Goal: Information Seeking & Learning: Learn about a topic

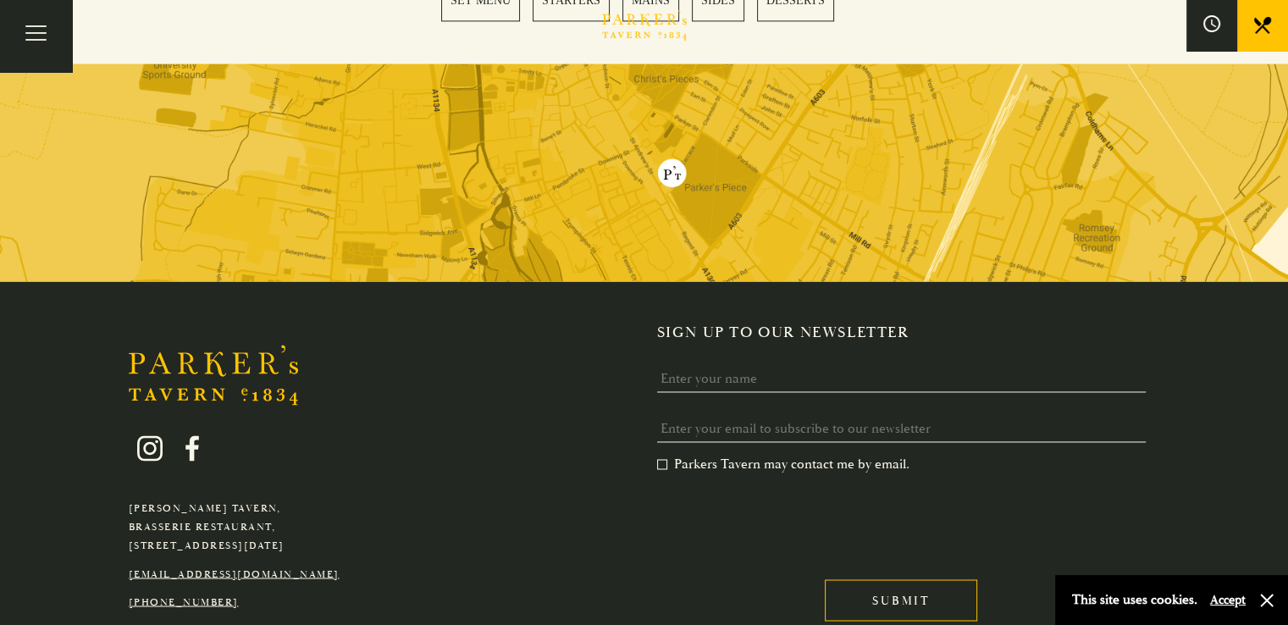
scroll to position [2769, 0]
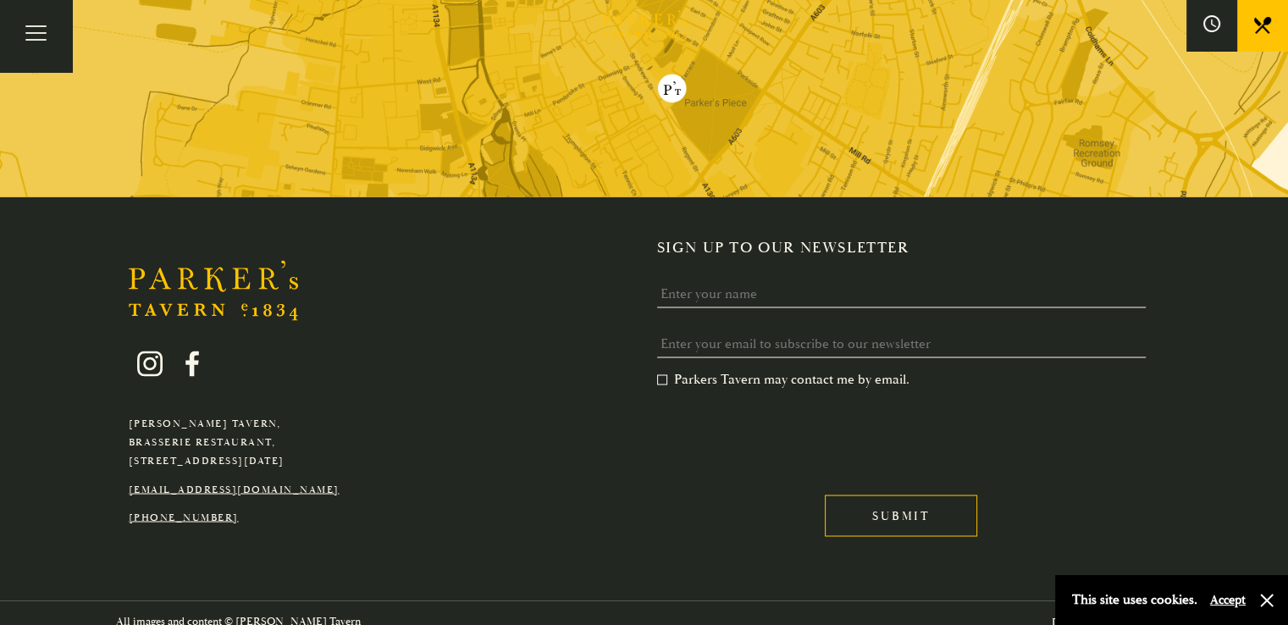
click at [1229, 603] on button "Accept" at bounding box center [1228, 600] width 36 height 16
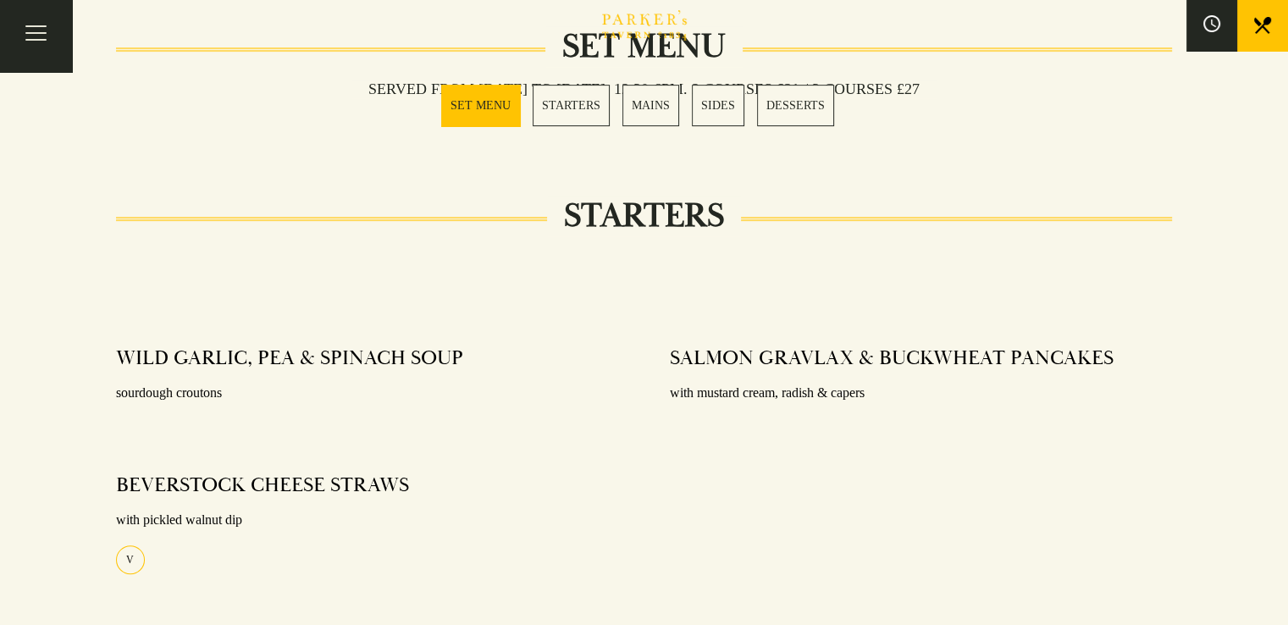
scroll to position [593, 0]
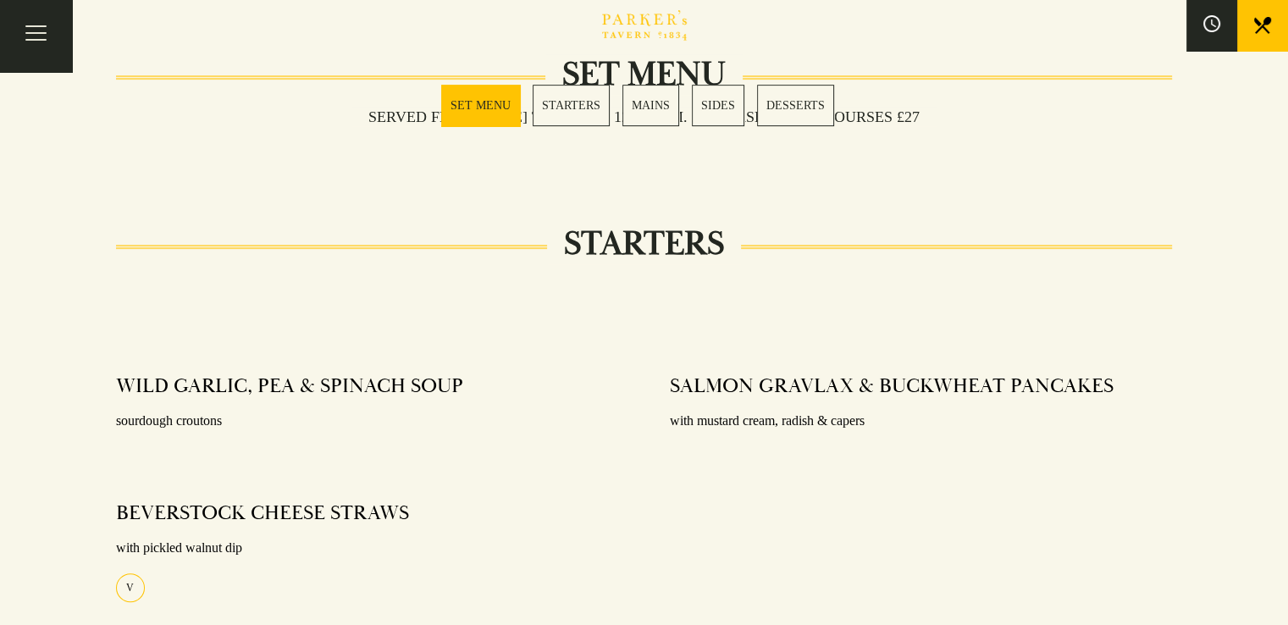
drag, startPoint x: 808, startPoint y: 92, endPoint x: 803, endPoint y: 101, distance: 9.5
click at [0, 0] on div "Bar Restaurant What’s On Afternoon Tea Menus All That Jazz BOOK" at bounding box center [0, 0] width 0 height 0
click at [797, 109] on link "DESSERTS" at bounding box center [795, 105] width 77 height 41
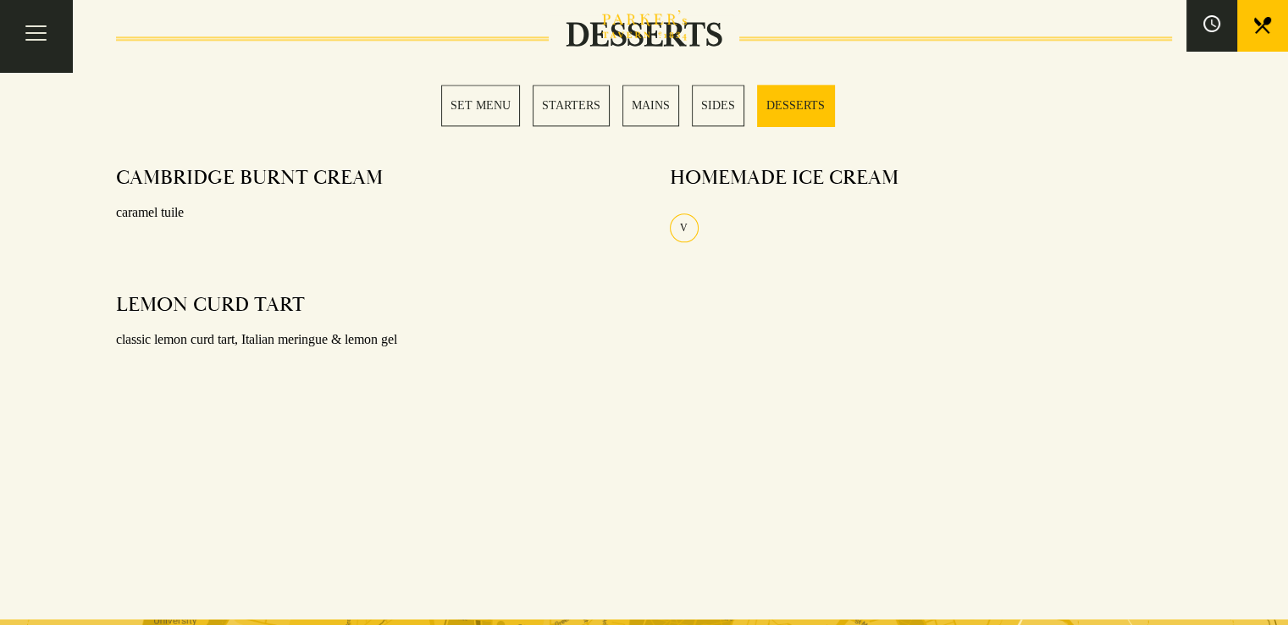
scroll to position [2144, 0]
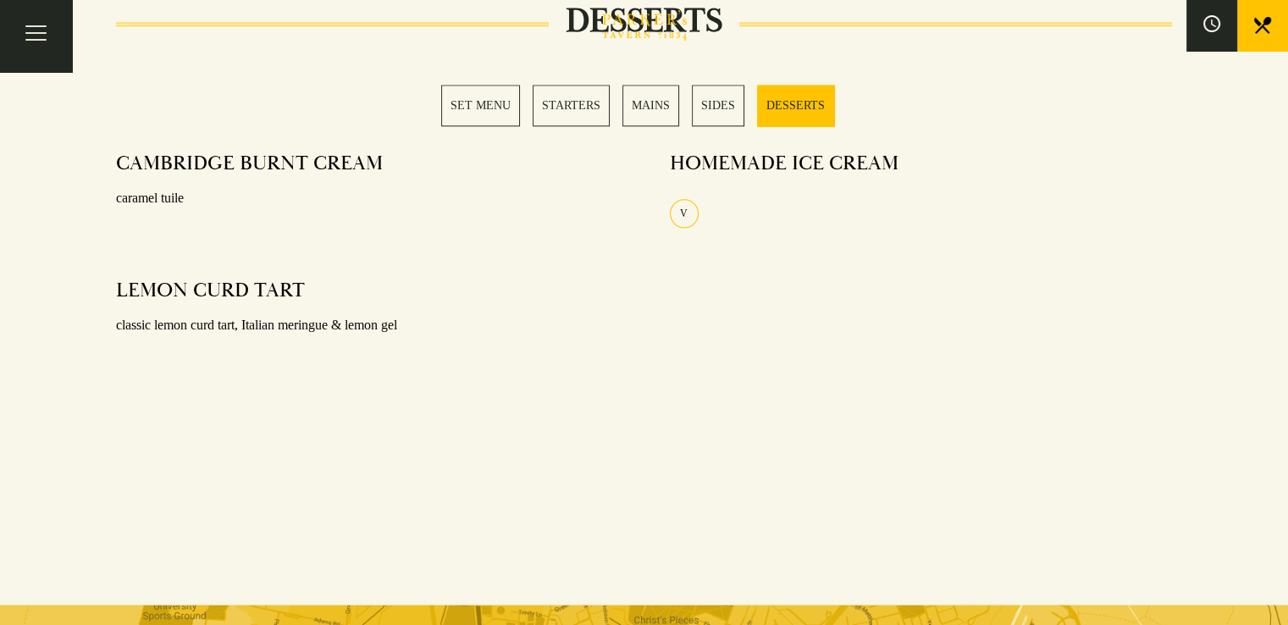
click at [721, 108] on link "SIDES" at bounding box center [718, 105] width 52 height 41
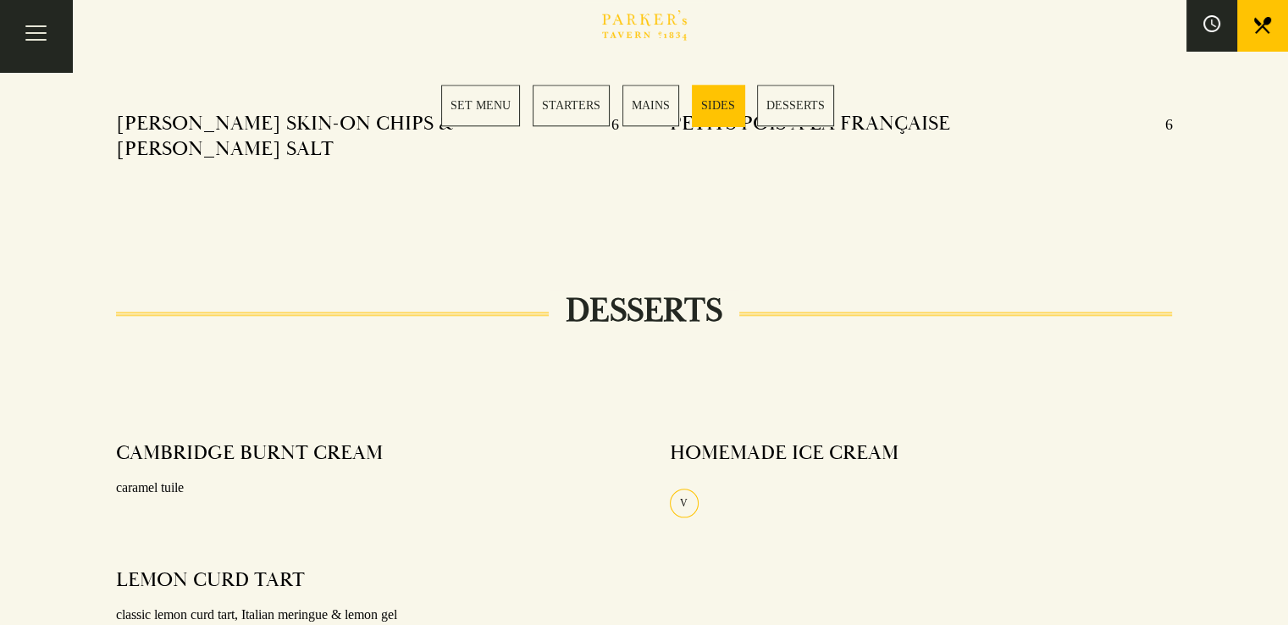
scroll to position [1839, 0]
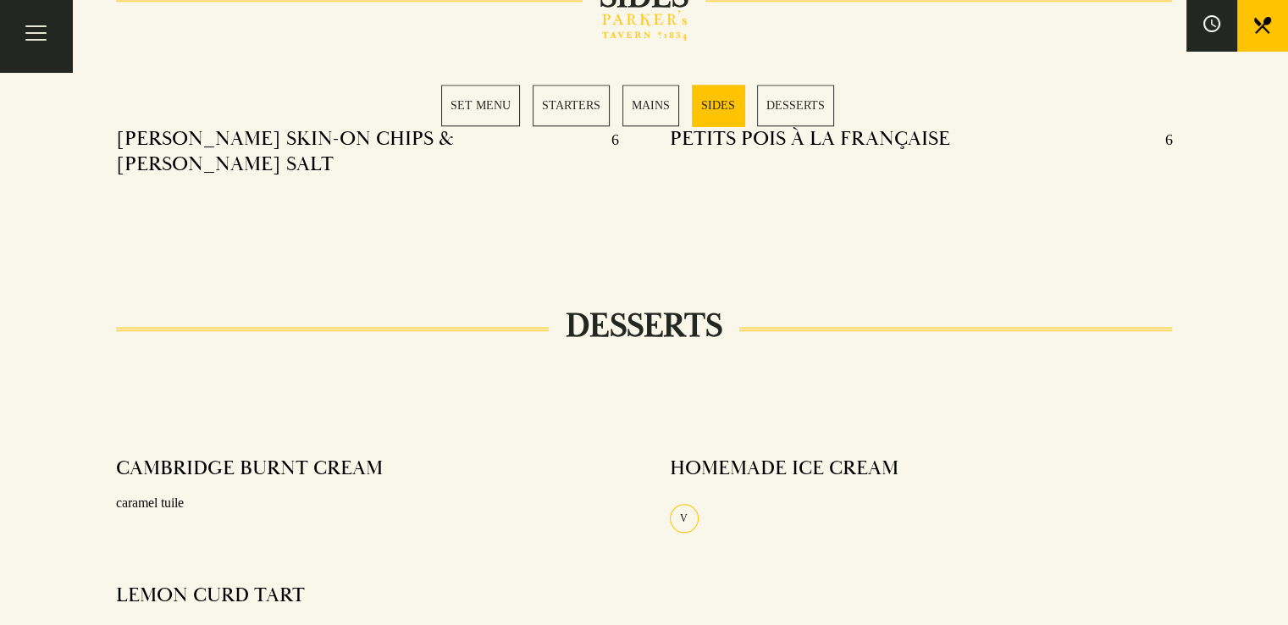
click at [659, 102] on link "MAINS" at bounding box center [650, 105] width 57 height 41
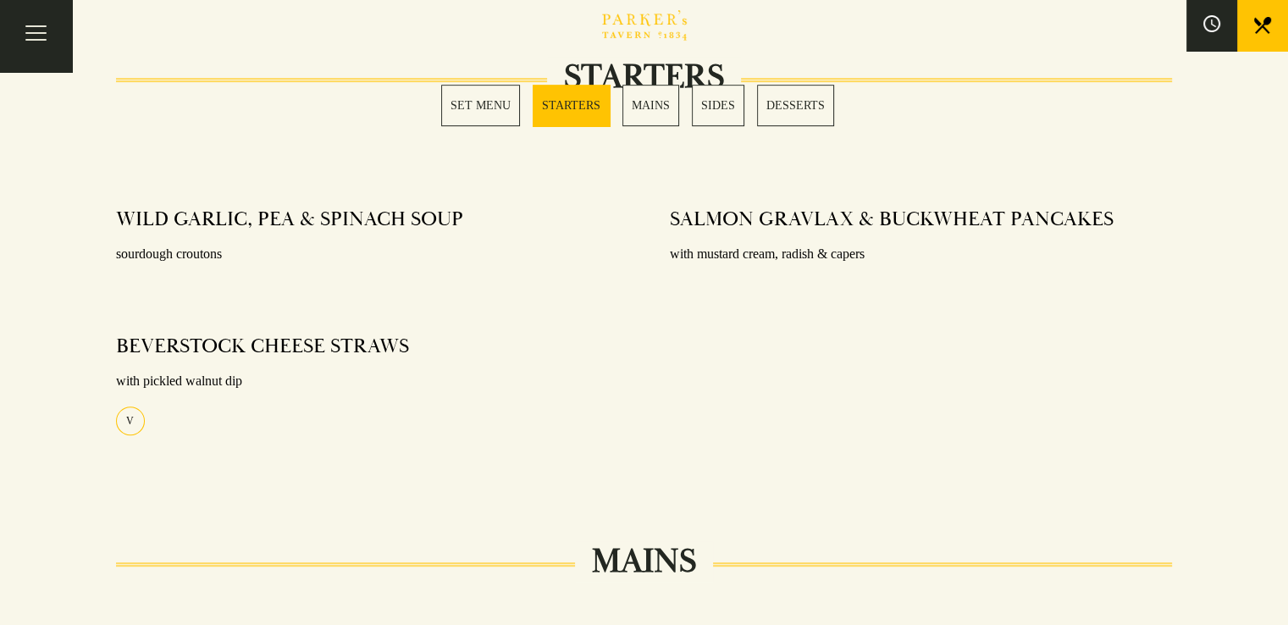
scroll to position [730, 0]
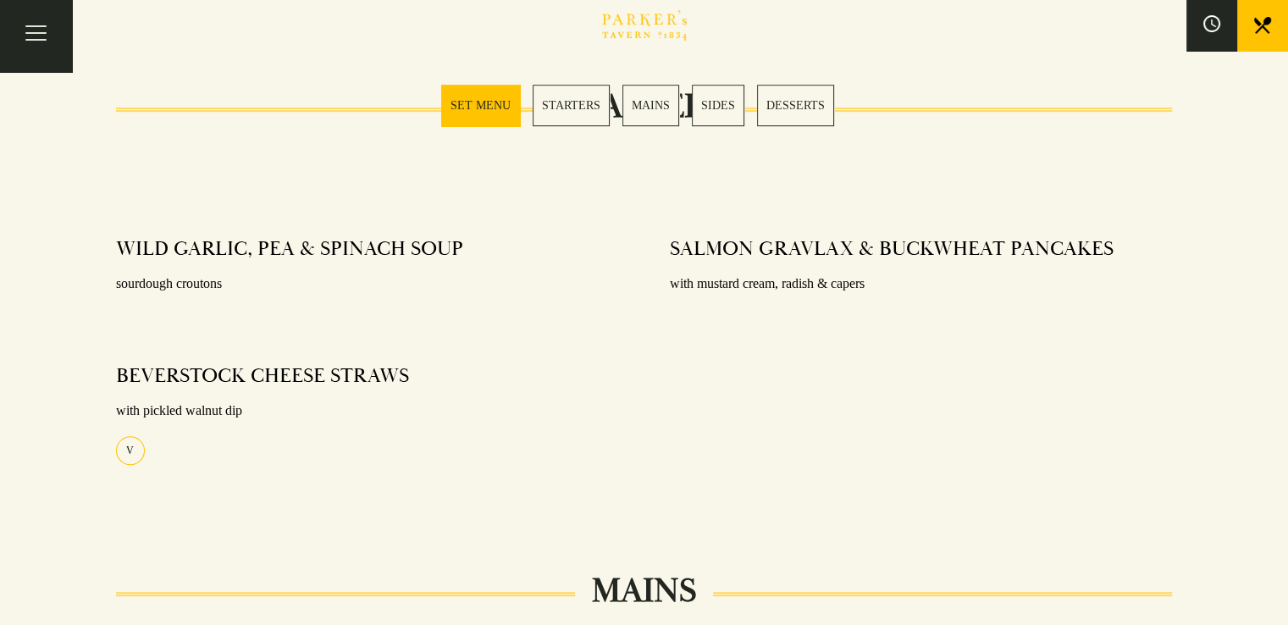
click at [593, 102] on link "STARTERS" at bounding box center [571, 105] width 77 height 41
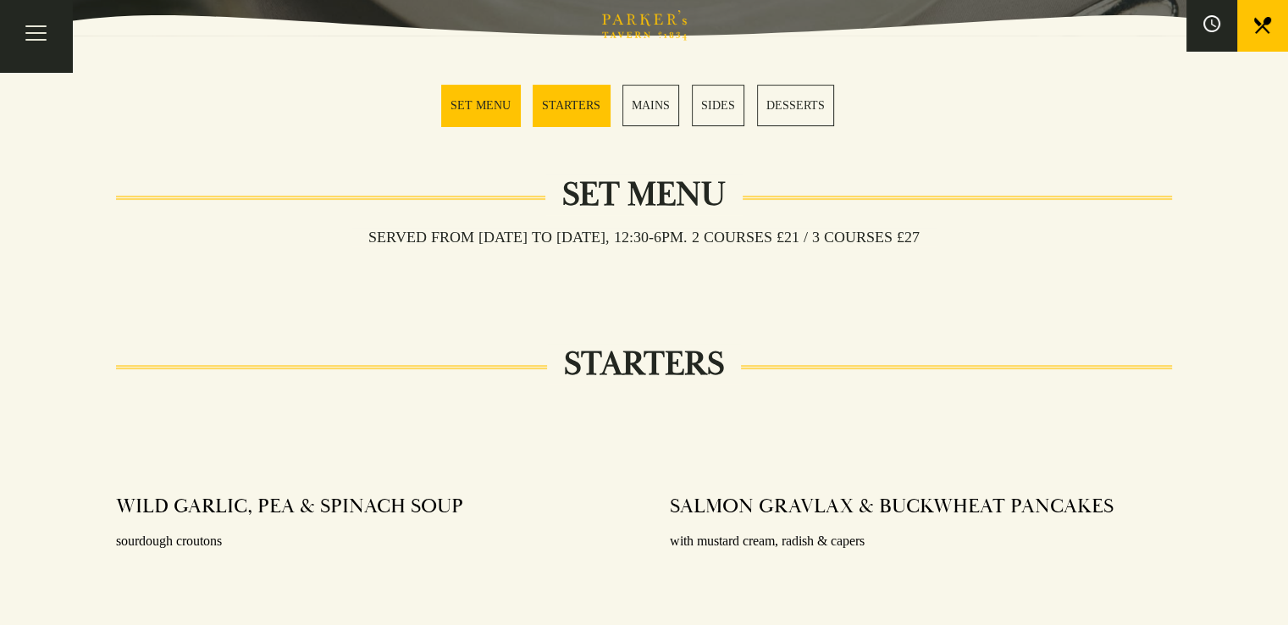
scroll to position [498, 0]
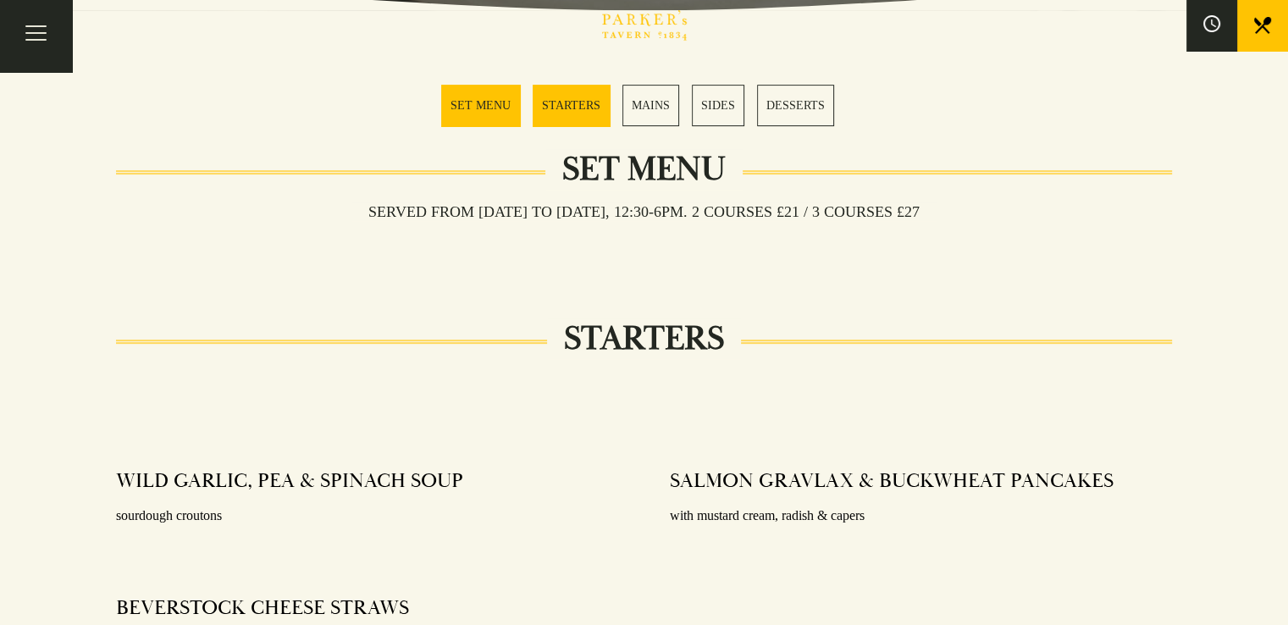
click at [577, 104] on link "STARTERS" at bounding box center [571, 105] width 77 height 41
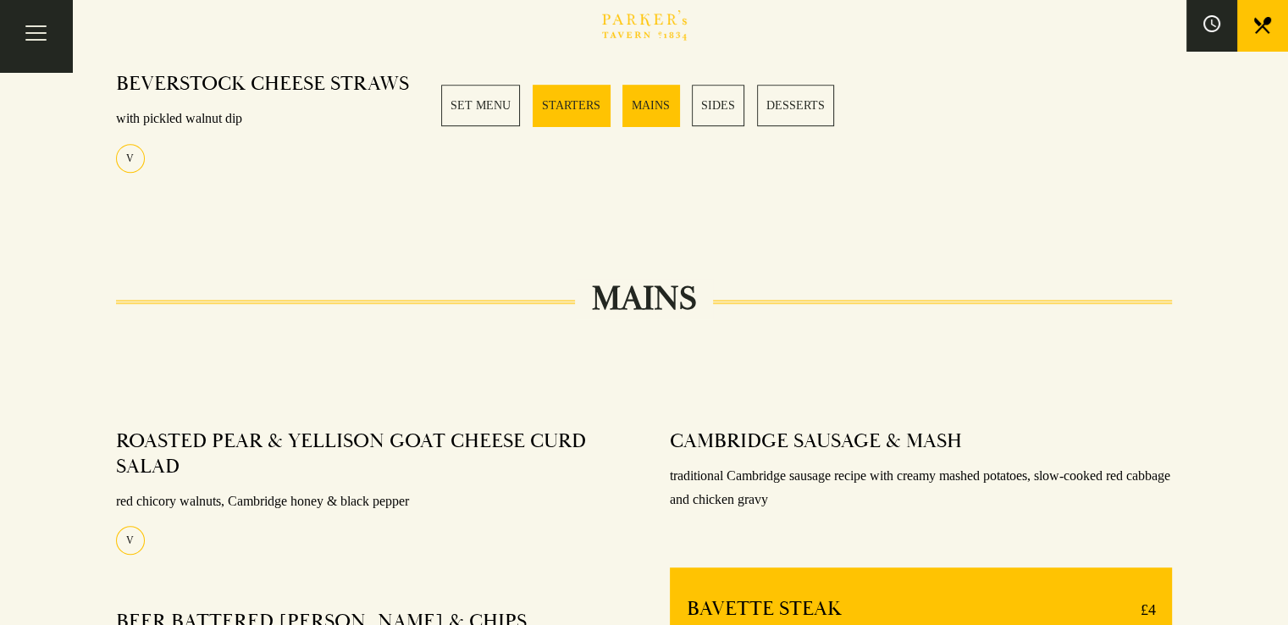
scroll to position [1006, 0]
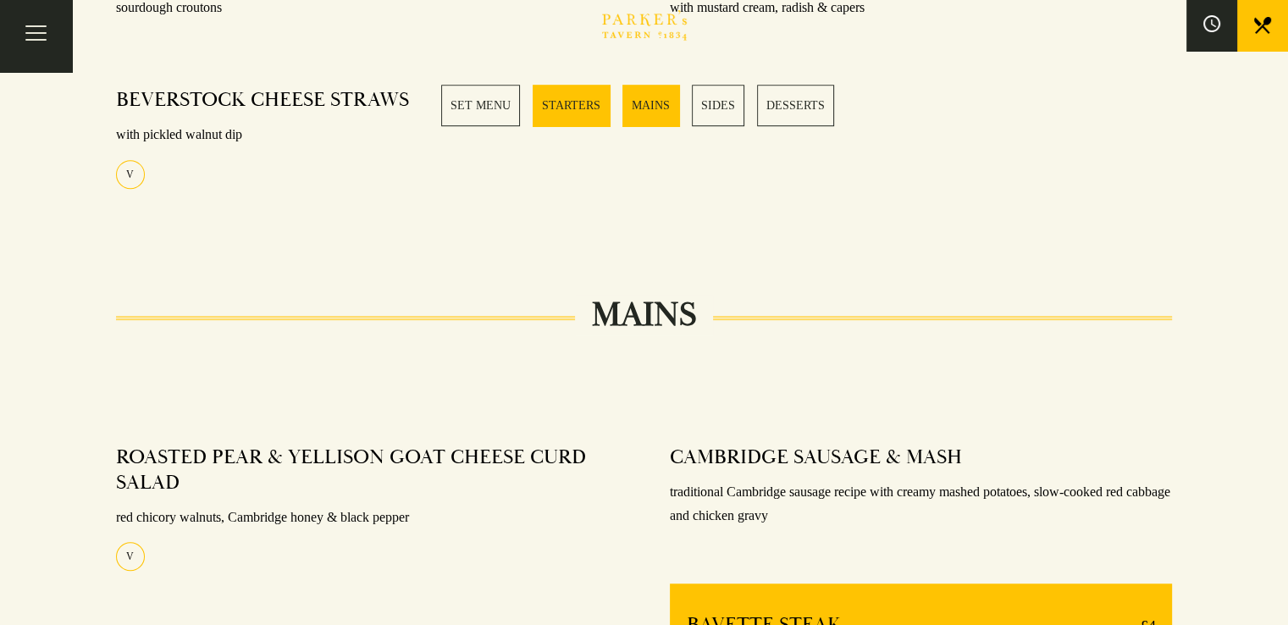
click at [582, 104] on link "STARTERS" at bounding box center [571, 105] width 77 height 41
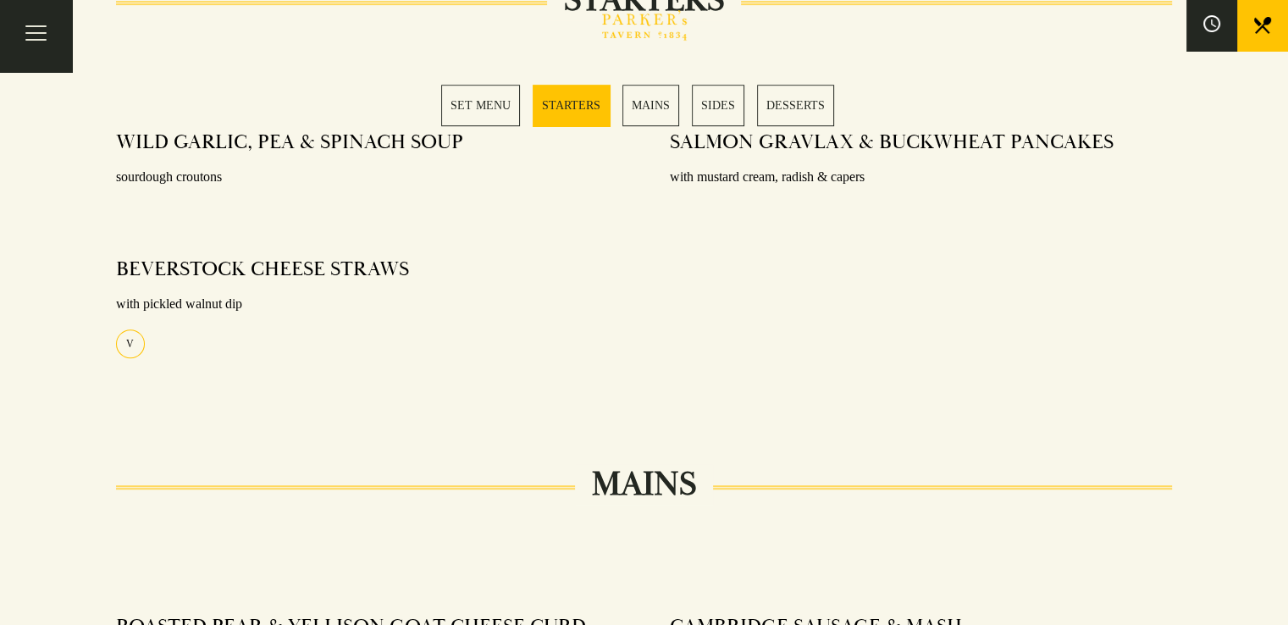
scroll to position [837, 0]
click at [472, 108] on link "SET MENU" at bounding box center [480, 105] width 79 height 41
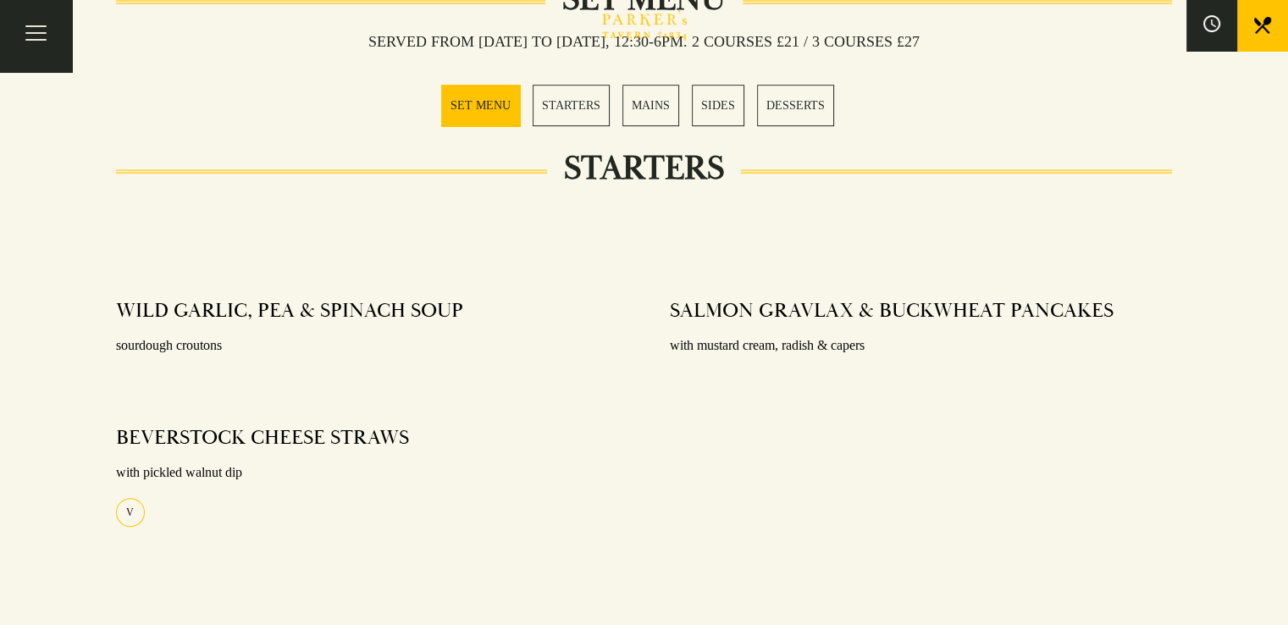
scroll to position [667, 0]
click at [566, 102] on link "STARTERS" at bounding box center [571, 105] width 77 height 41
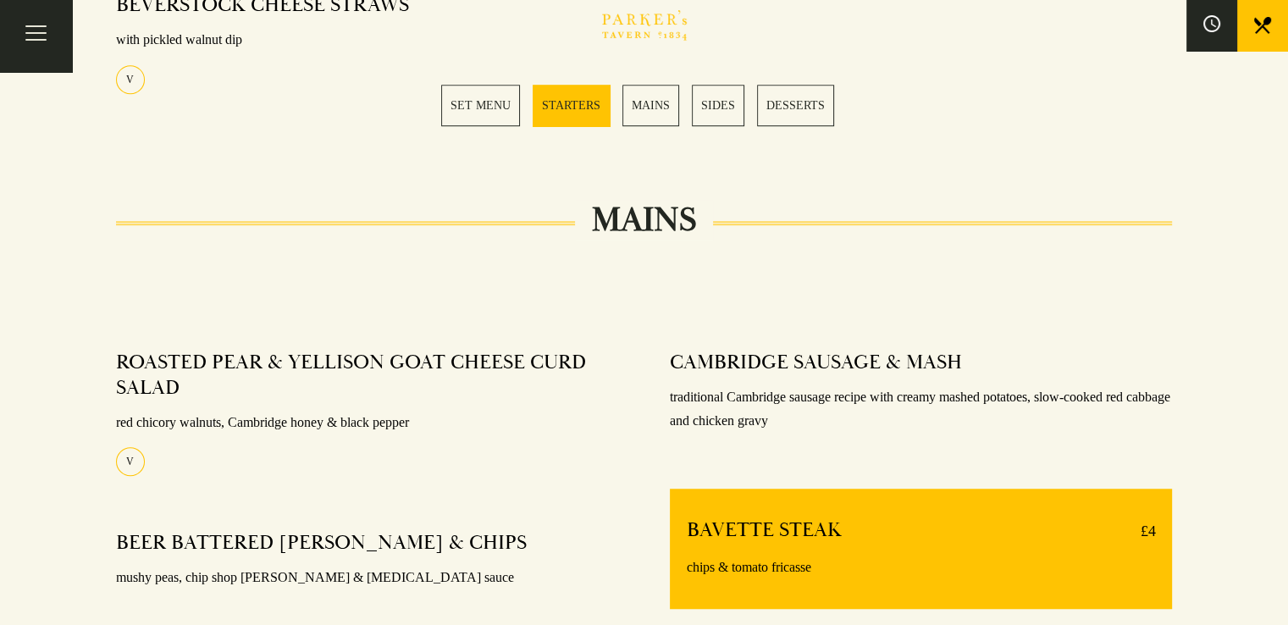
scroll to position [1091, 0]
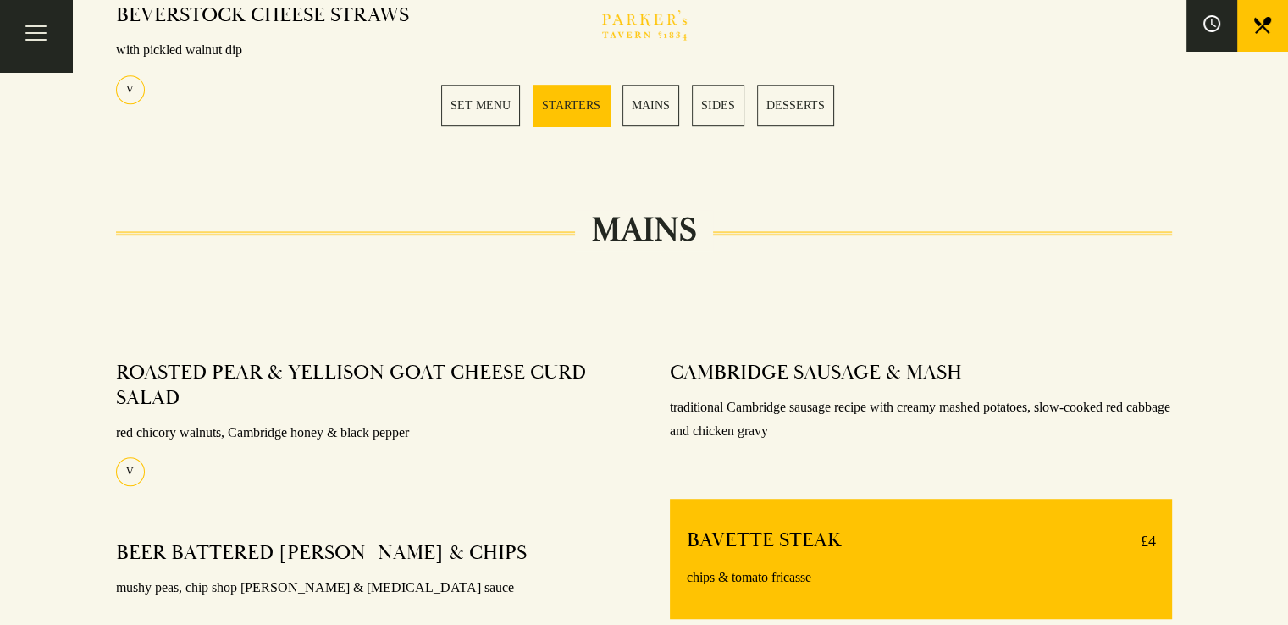
click at [646, 108] on link "MAINS" at bounding box center [650, 105] width 57 height 41
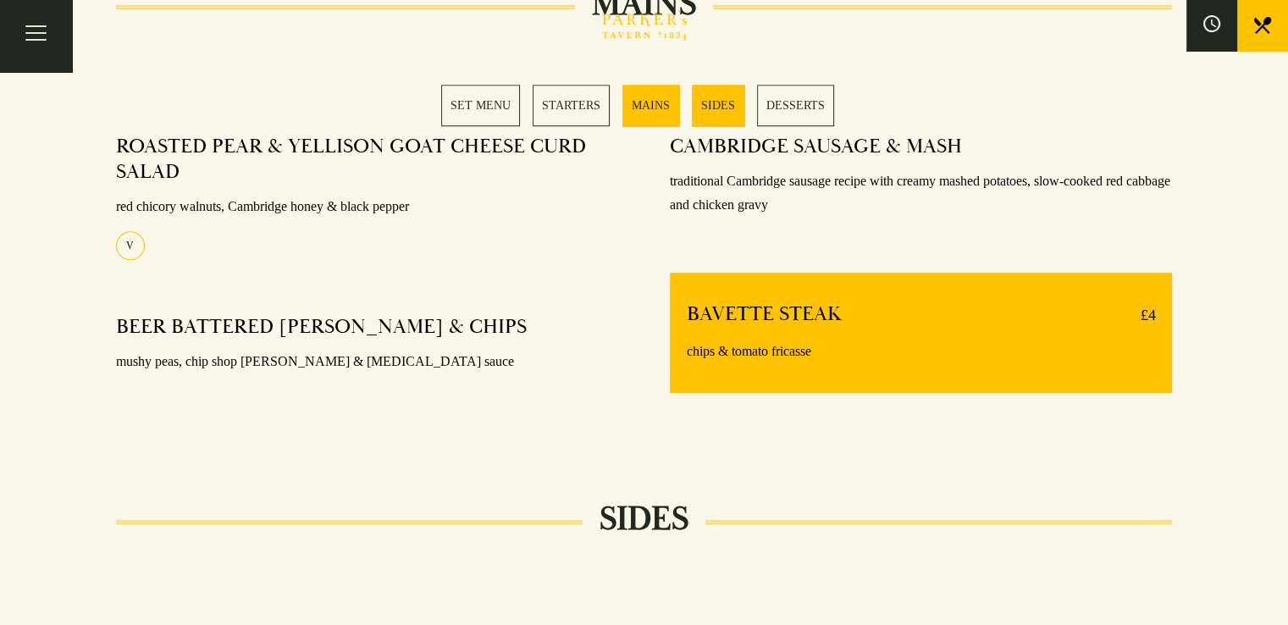
scroll to position [1323, 0]
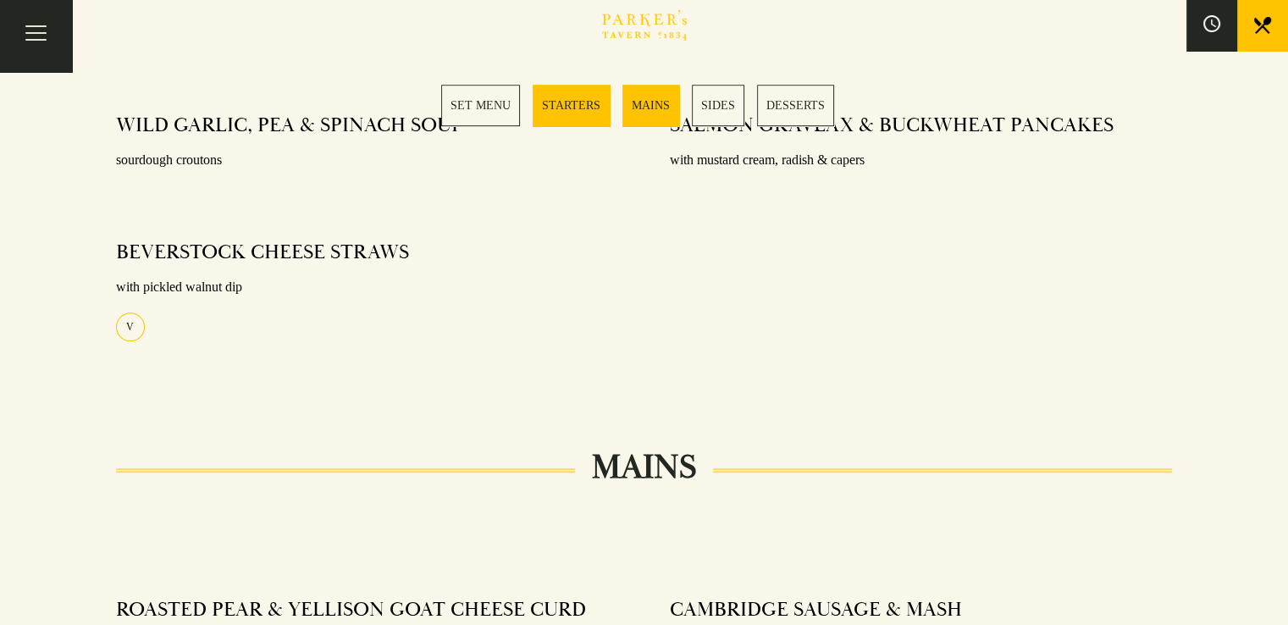
scroll to position [837, 0]
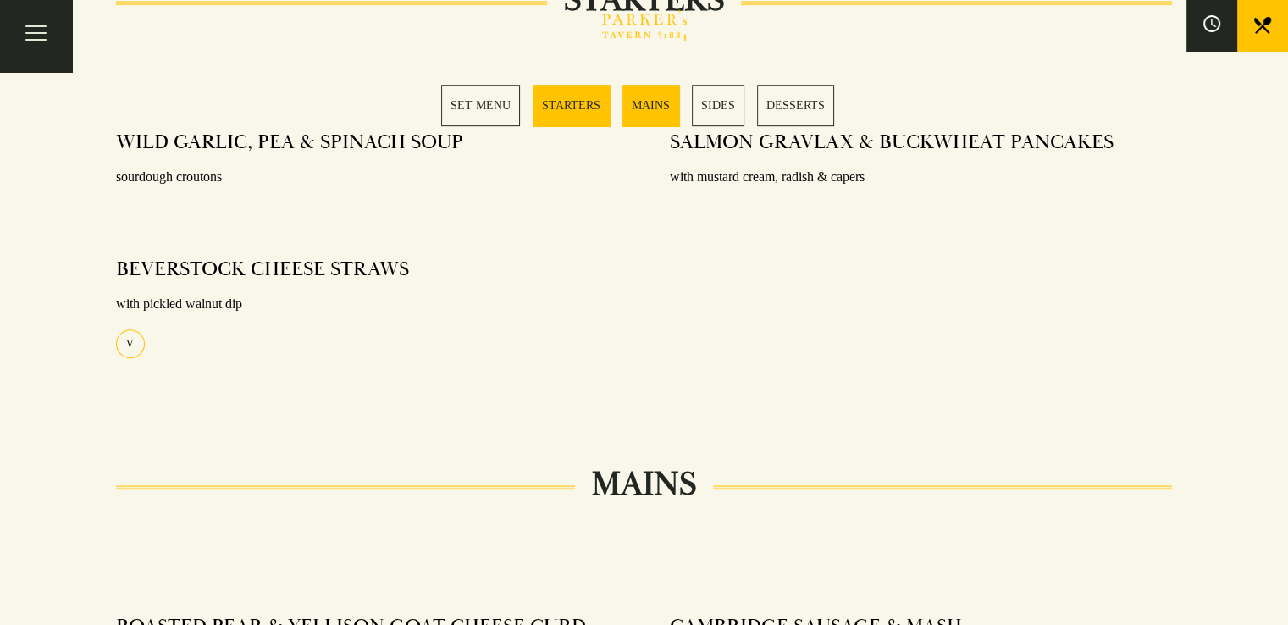
click at [581, 106] on link "STARTERS" at bounding box center [571, 105] width 77 height 41
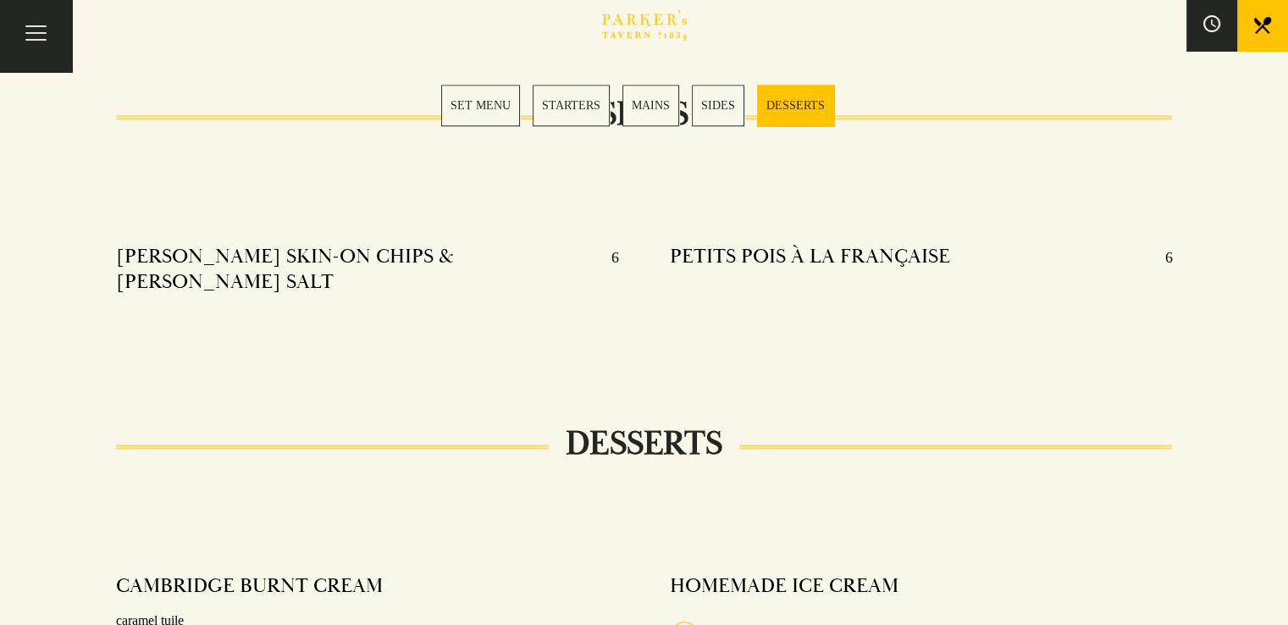
scroll to position [1768, 0]
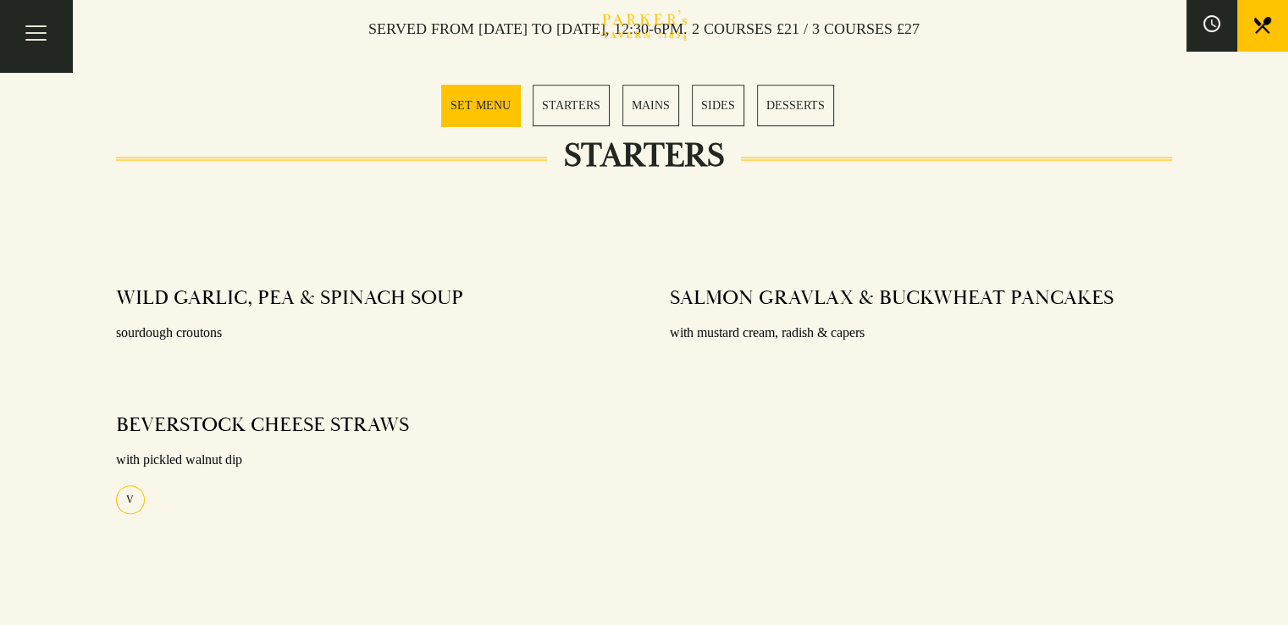
scroll to position [667, 0]
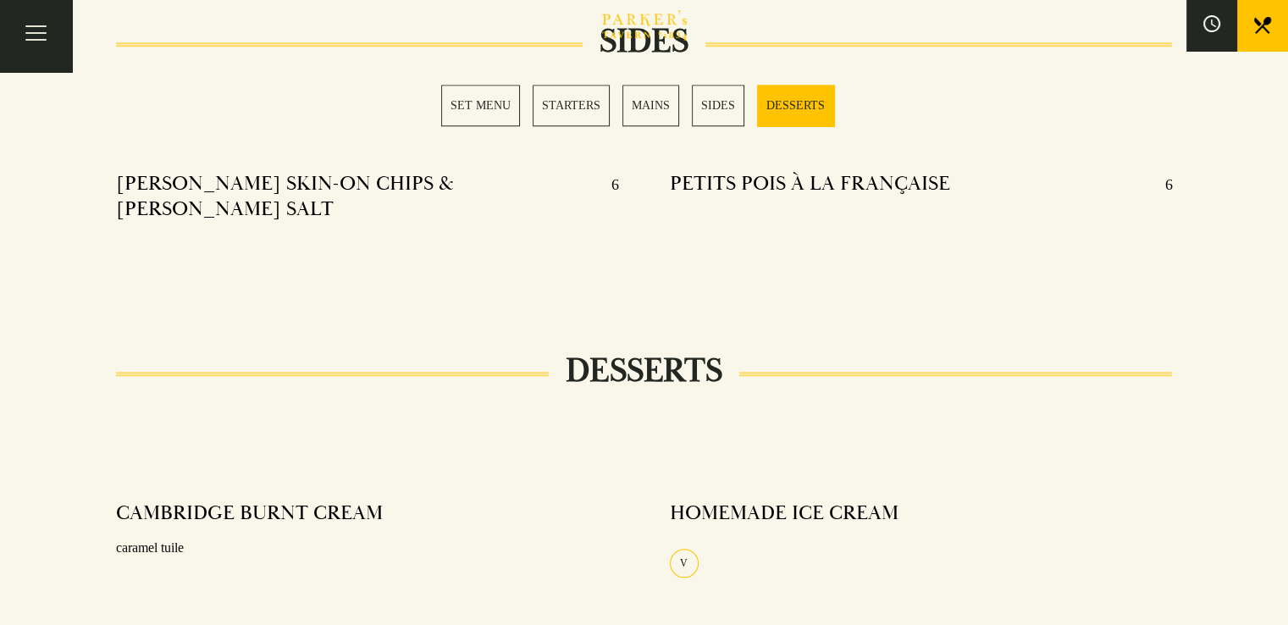
scroll to position [1839, 0]
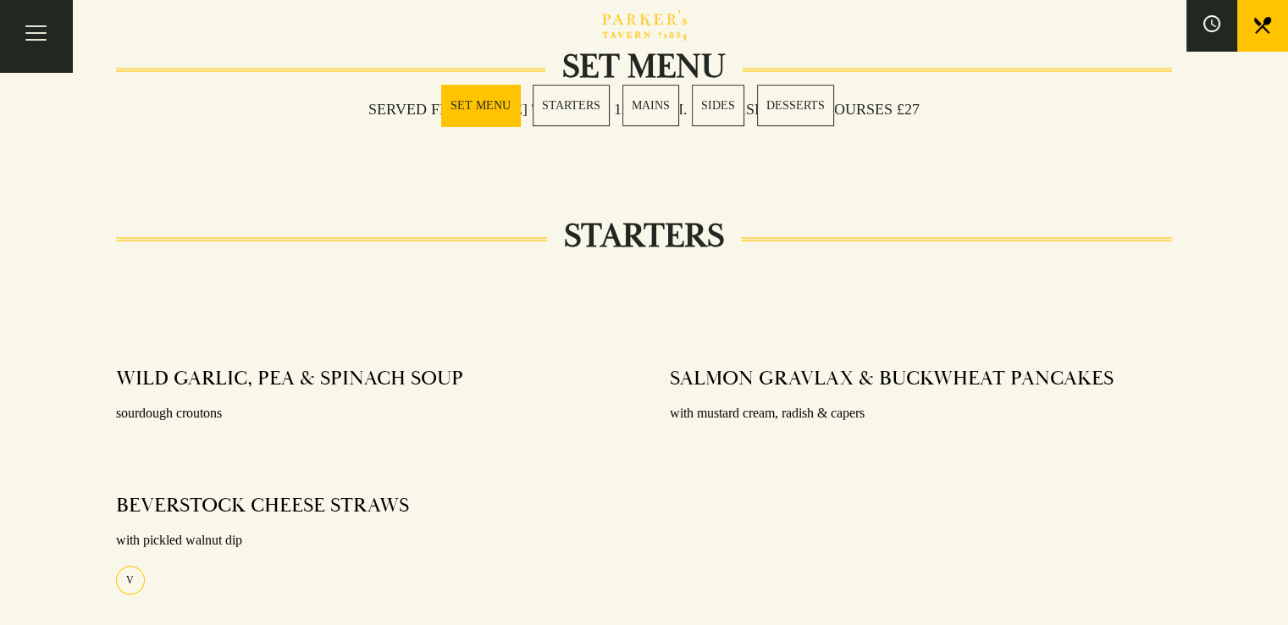
scroll to position [593, 0]
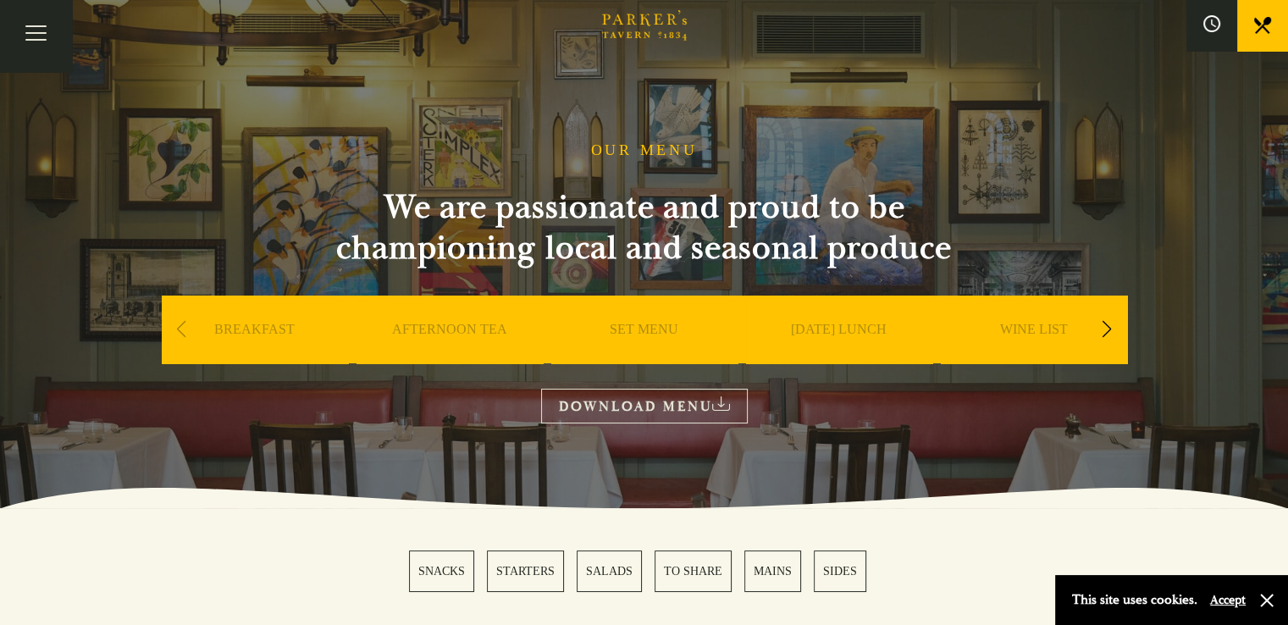
click at [525, 577] on link "STARTERS" at bounding box center [525, 570] width 77 height 41
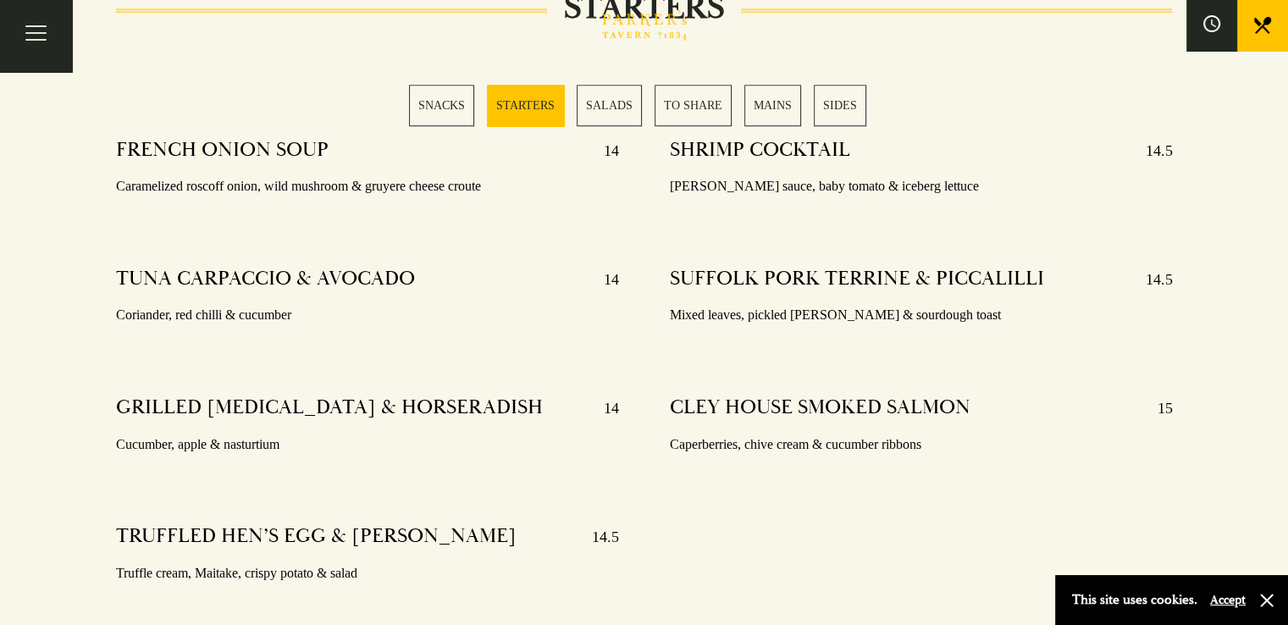
scroll to position [1392, 0]
